Goal: Task Accomplishment & Management: Manage account settings

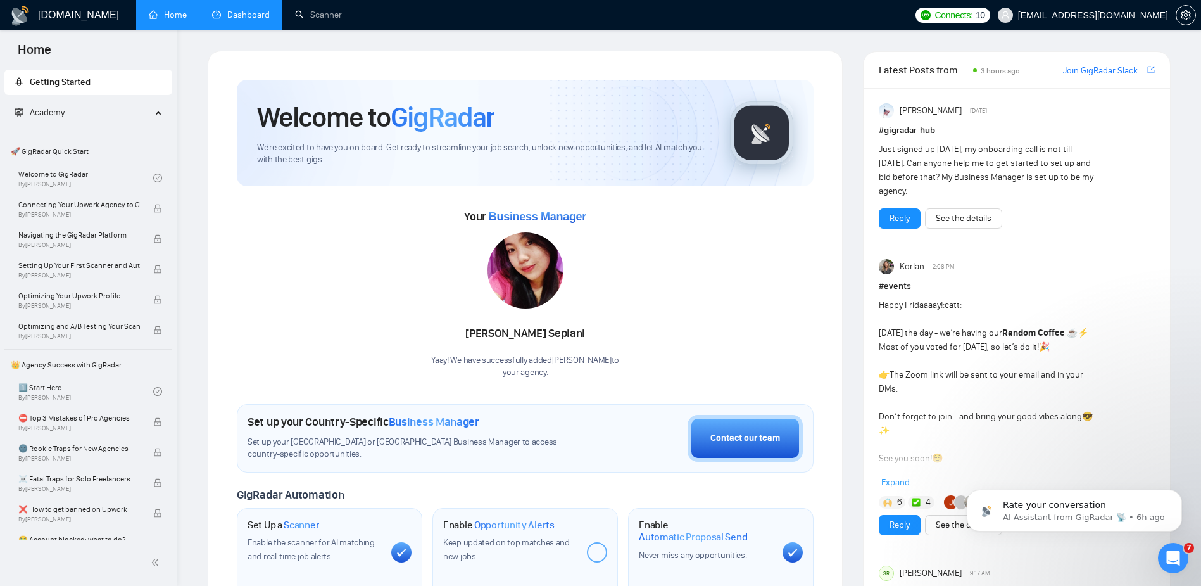
click at [254, 20] on link "Dashboard" at bounding box center [241, 14] width 58 height 11
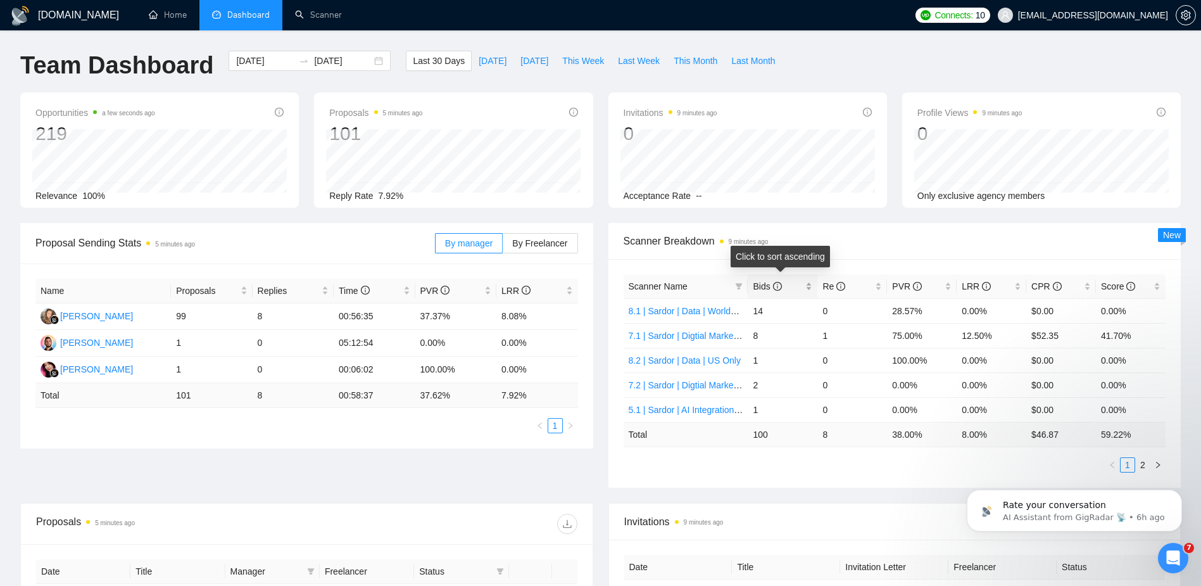
click at [807, 290] on div "Bids" at bounding box center [783, 286] width 60 height 14
click at [496, 217] on div "Opportunities a few seconds ago 219 Relevance 100% Proposals 5 minutes ago 101 …" at bounding box center [601, 157] width 1176 height 130
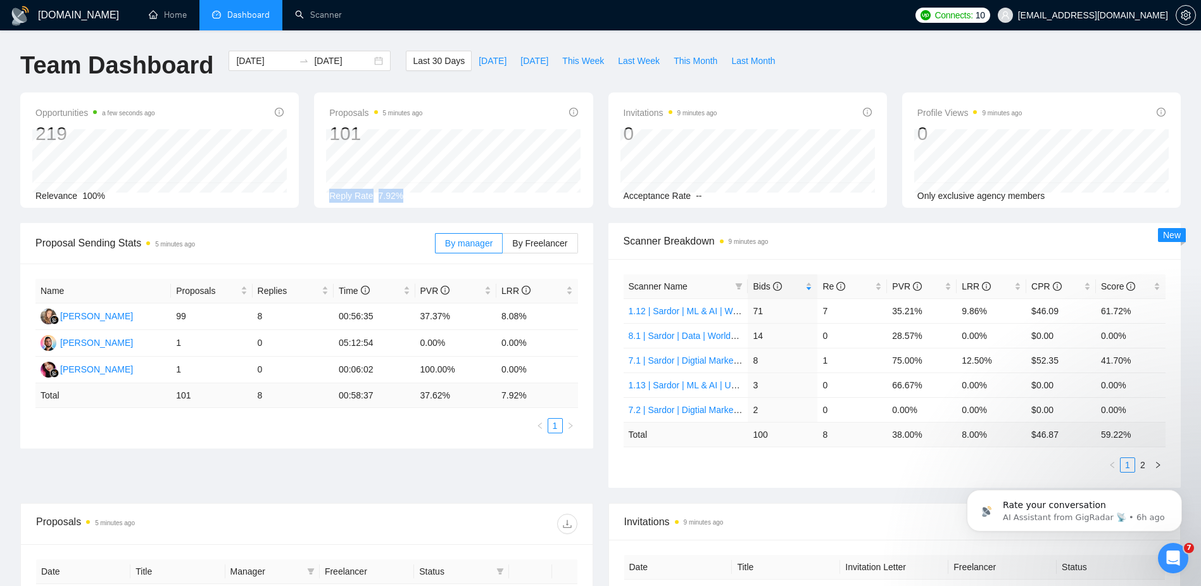
click at [577, 218] on div "Opportunities a few seconds ago 219 Relevance 100% Proposals 5 minutes ago 101 …" at bounding box center [601, 157] width 1176 height 130
click at [338, 20] on link "Scanner" at bounding box center [318, 14] width 47 height 11
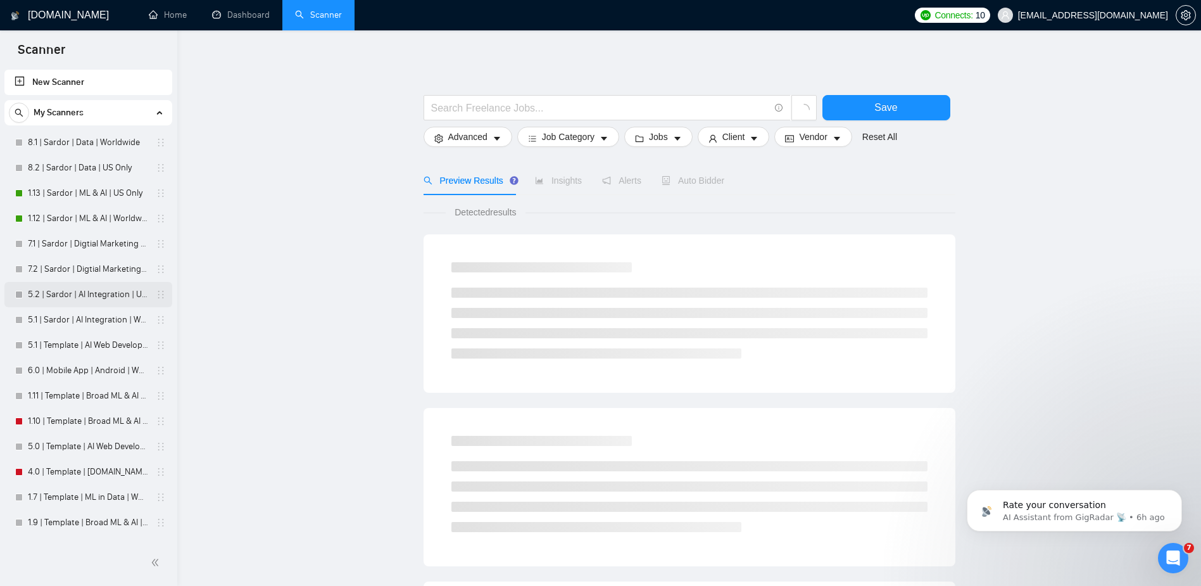
click at [91, 291] on link "5.2 | Sardor | AI Integration | US Only" at bounding box center [88, 294] width 120 height 25
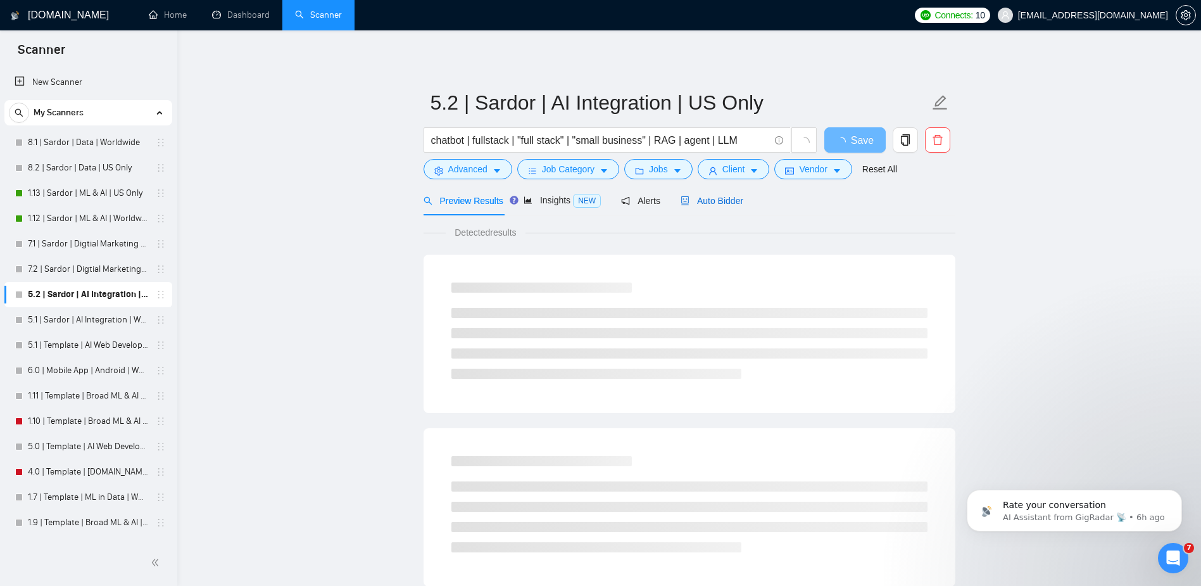
click at [708, 197] on span "Auto Bidder" at bounding box center [712, 201] width 63 height 10
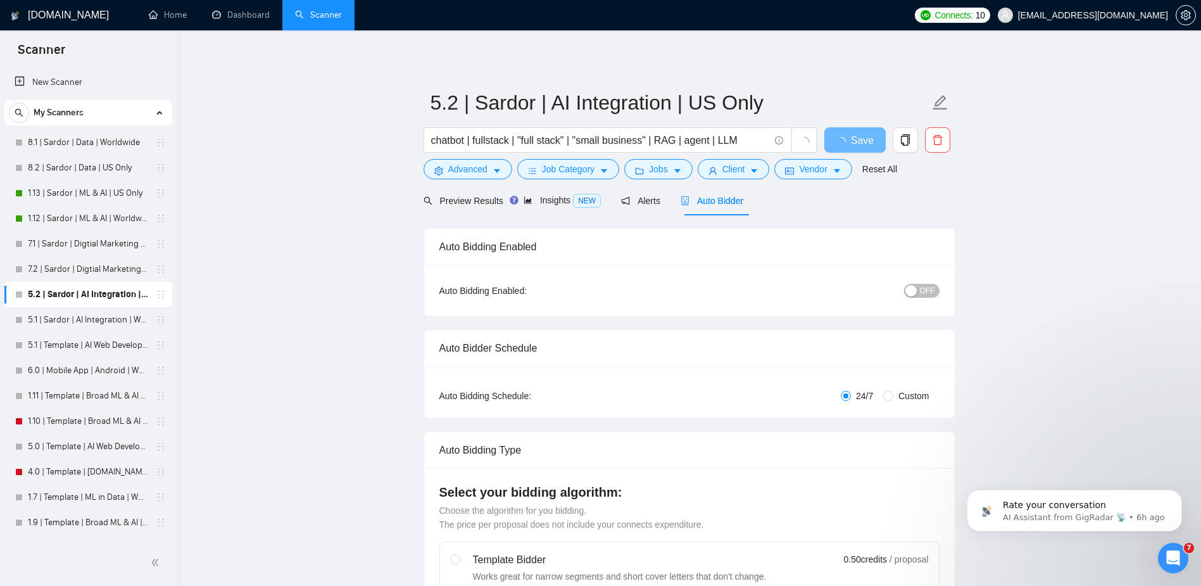
checkbox input "true"
click at [914, 289] on div "button" at bounding box center [910, 290] width 11 height 11
click at [858, 137] on span "Save" at bounding box center [854, 140] width 23 height 16
checkbox input "true"
click at [91, 316] on link "5.1 | Sardor | AI Integration | Worldwide" at bounding box center [88, 319] width 120 height 25
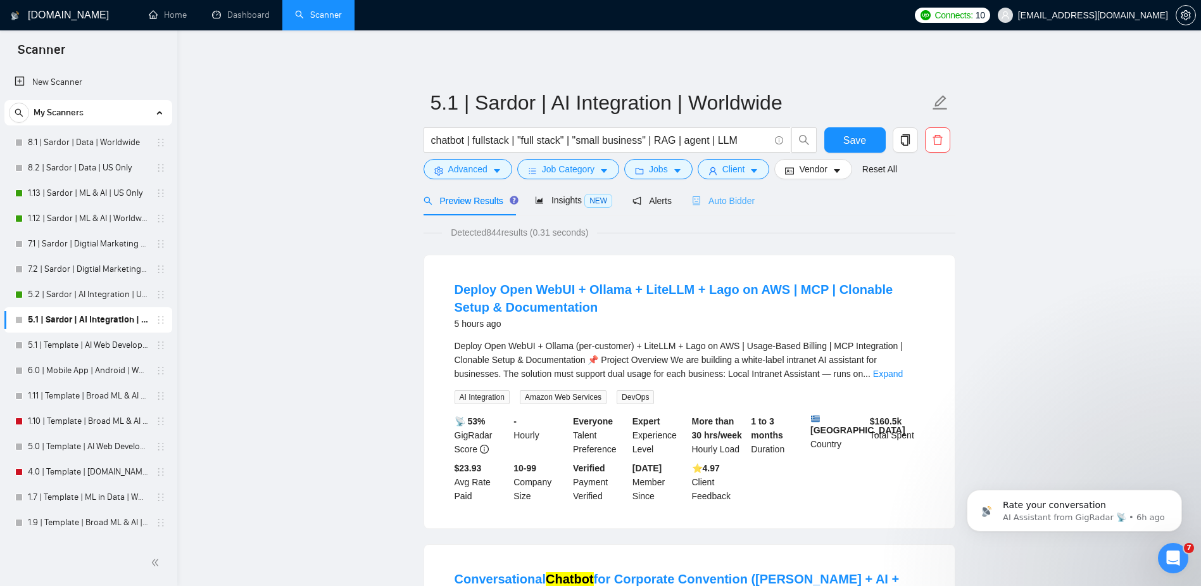
click at [719, 213] on div "Auto Bidder" at bounding box center [723, 201] width 63 height 30
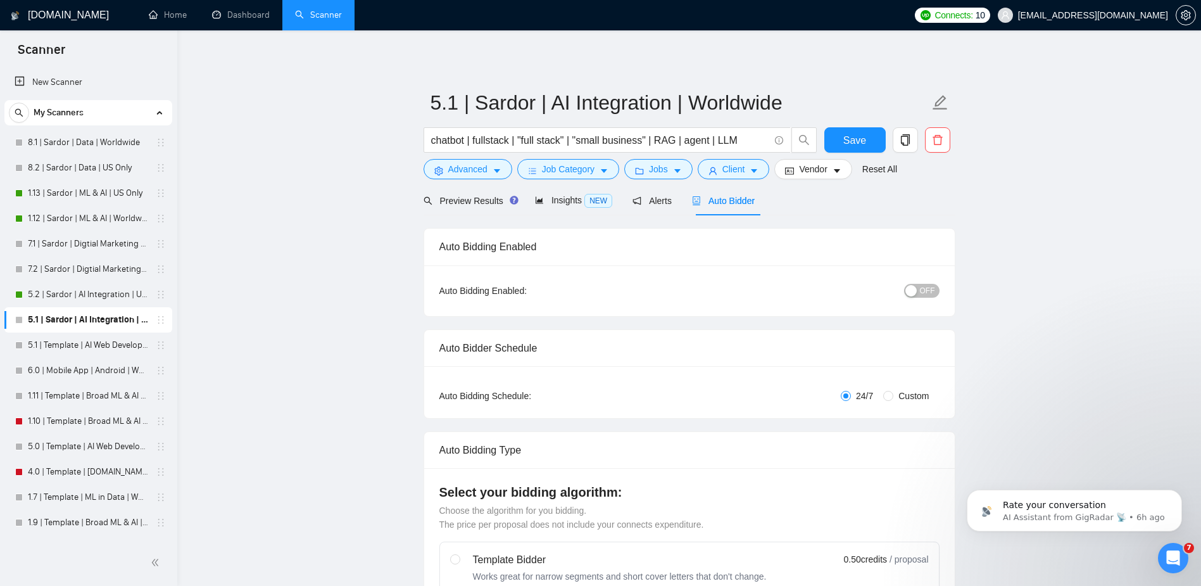
click at [911, 291] on div "button" at bounding box center [910, 290] width 11 height 11
click at [864, 145] on div "Reset all filters" at bounding box center [886, 145] width 68 height 22
click at [834, 144] on button "Save" at bounding box center [854, 139] width 61 height 25
click at [565, 200] on span "Insights NEW" at bounding box center [573, 200] width 77 height 10
